Goal: Find specific page/section: Find specific page/section

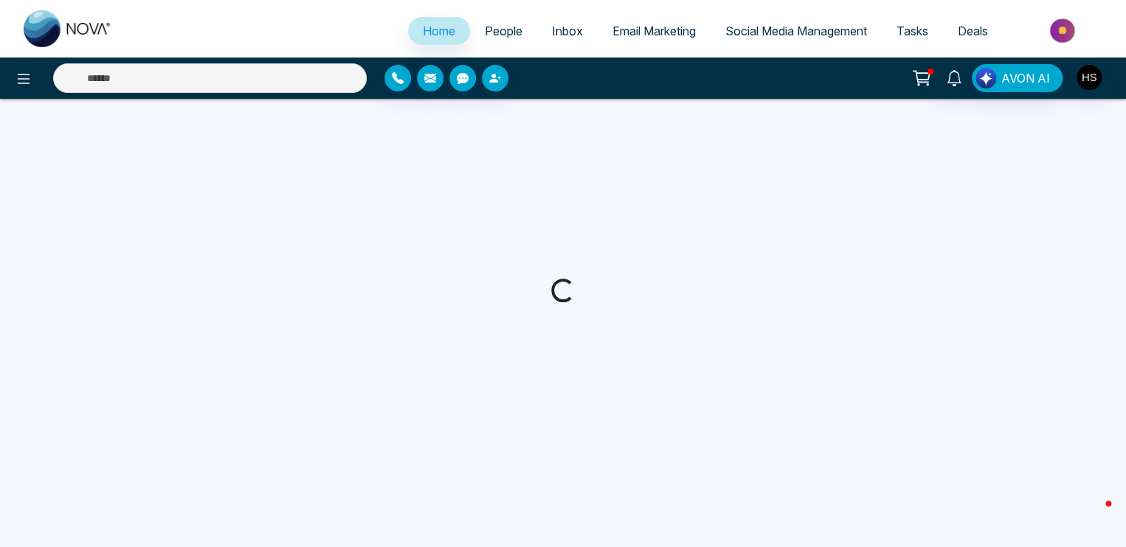
select select "*"
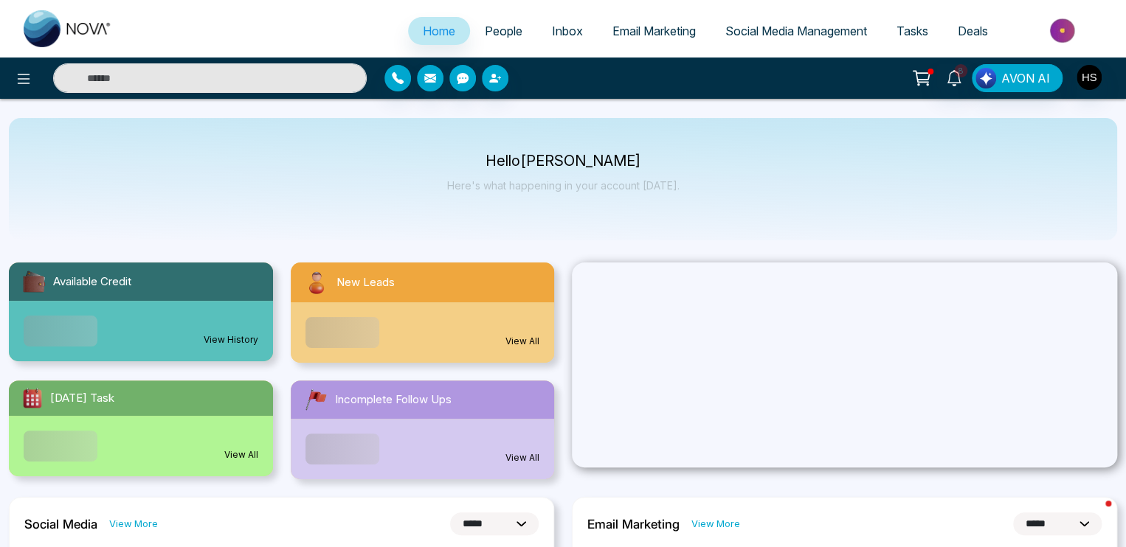
click at [126, 78] on input "text" at bounding box center [210, 78] width 314 height 30
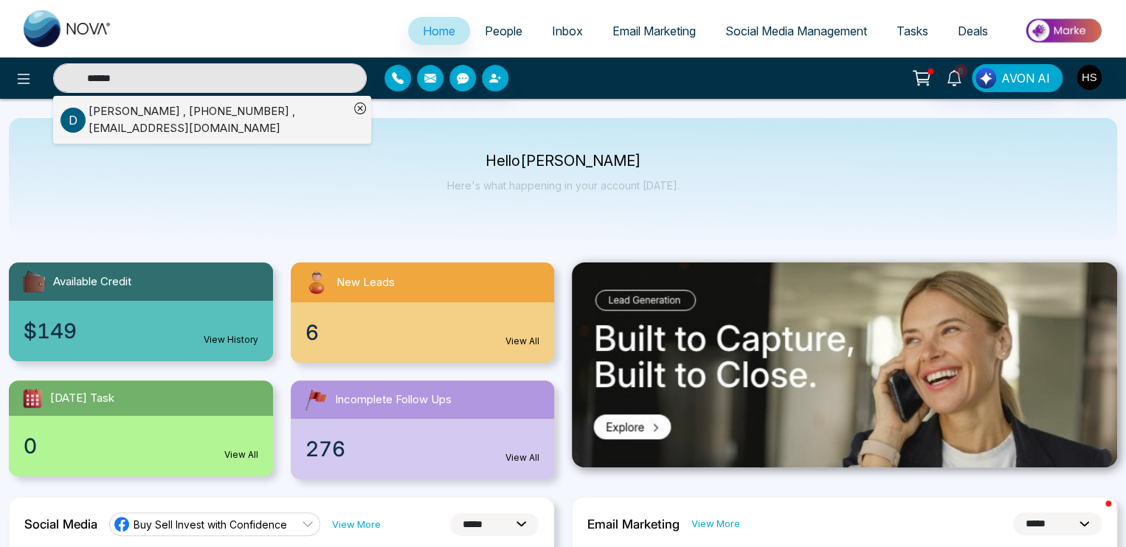
type input "******"
click at [168, 129] on div "[PERSON_NAME] , [PHONE_NUMBER] , [EMAIL_ADDRESS][DOMAIN_NAME]" at bounding box center [219, 119] width 260 height 33
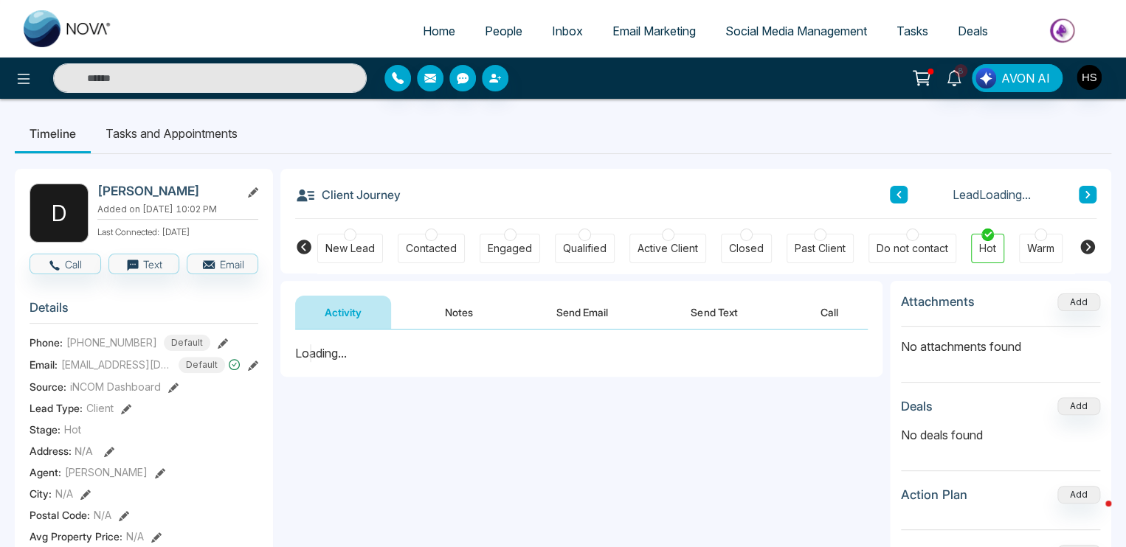
click at [462, 312] on button "Notes" at bounding box center [458, 312] width 87 height 33
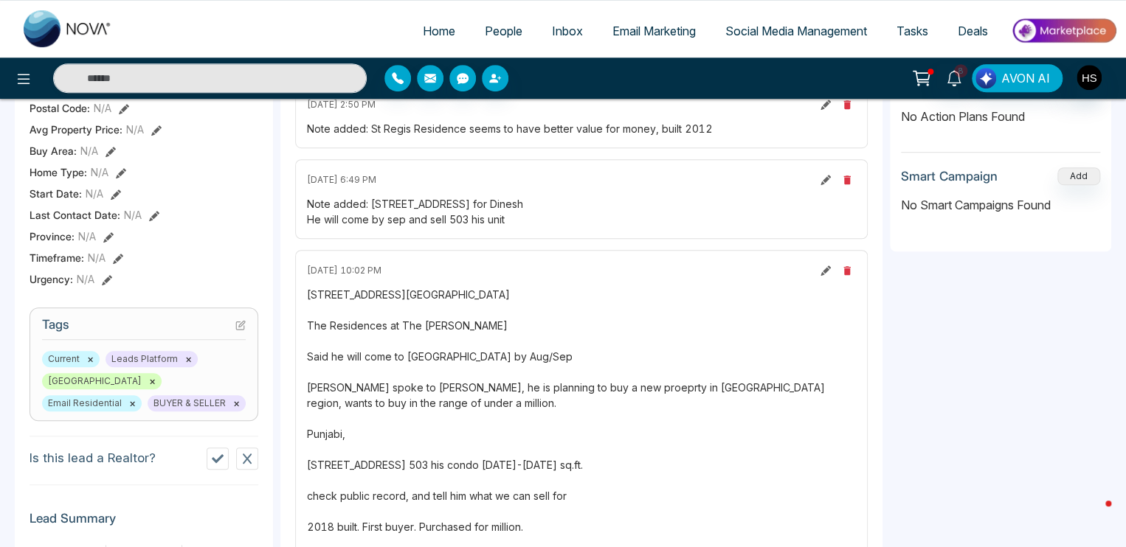
scroll to position [0, 289]
